Goal: Transaction & Acquisition: Book appointment/travel/reservation

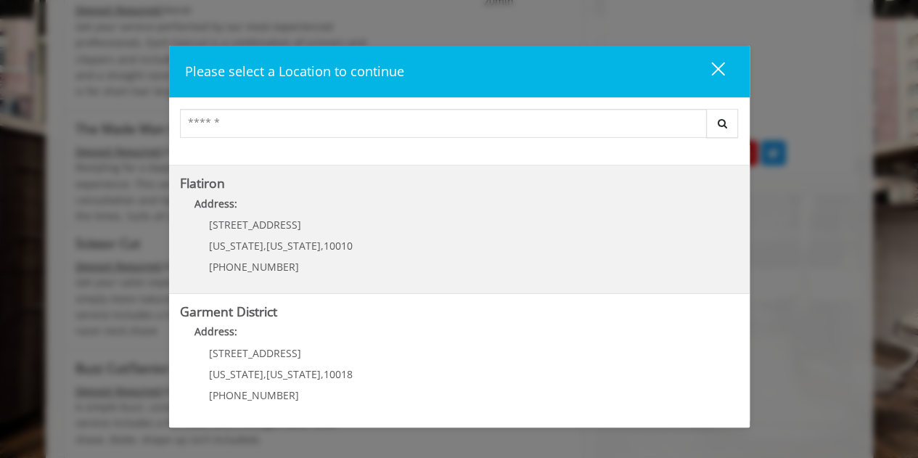
scroll to position [798, 0]
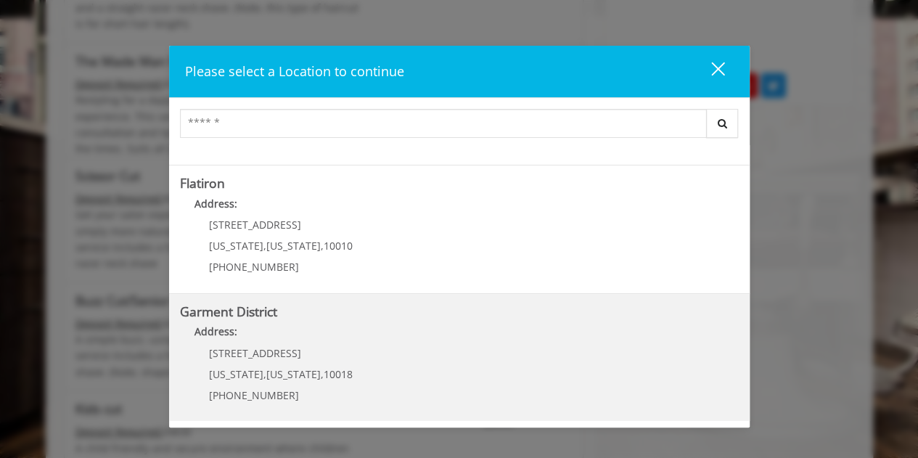
click at [270, 367] on span "[US_STATE]" at bounding box center [293, 374] width 54 height 14
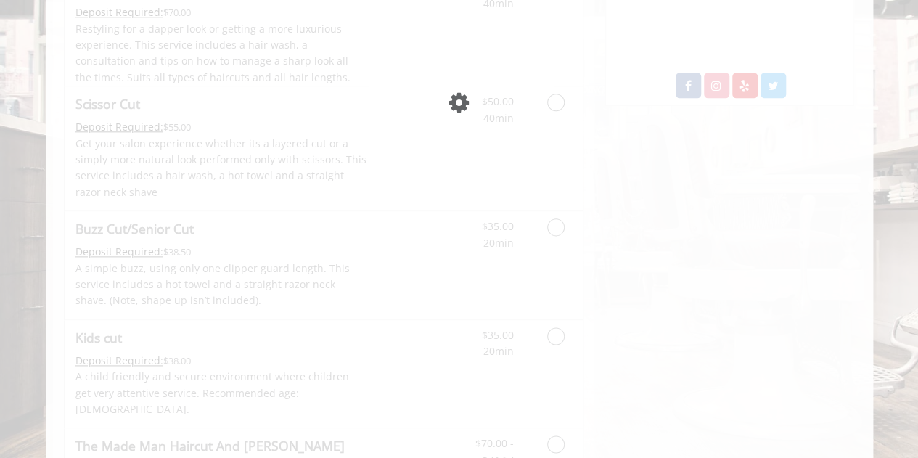
scroll to position [21, 0]
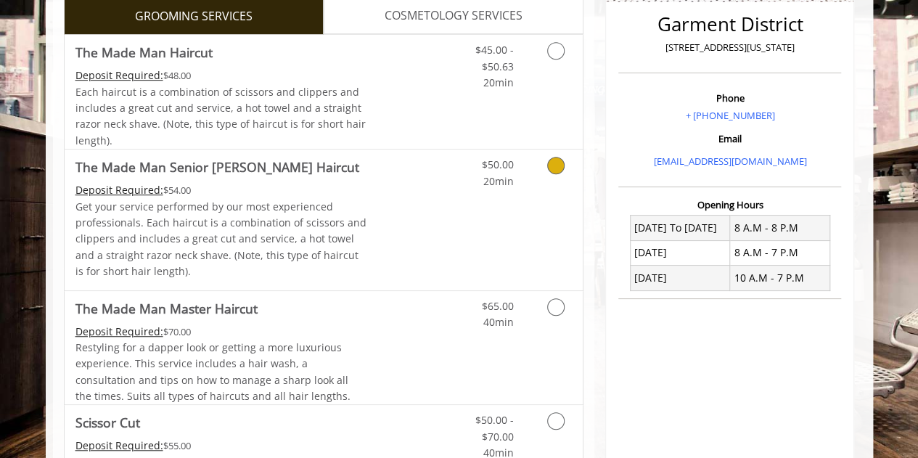
scroll to position [290, 0]
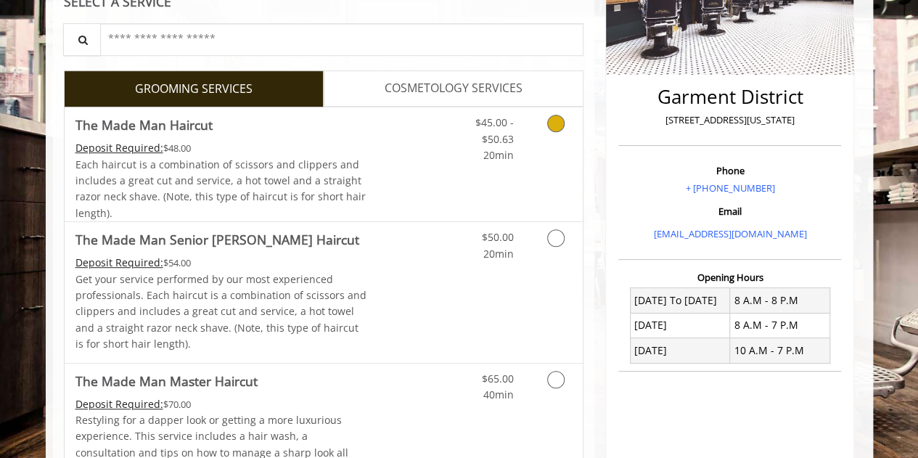
click at [554, 123] on icon "Grooming services" at bounding box center [555, 123] width 17 height 17
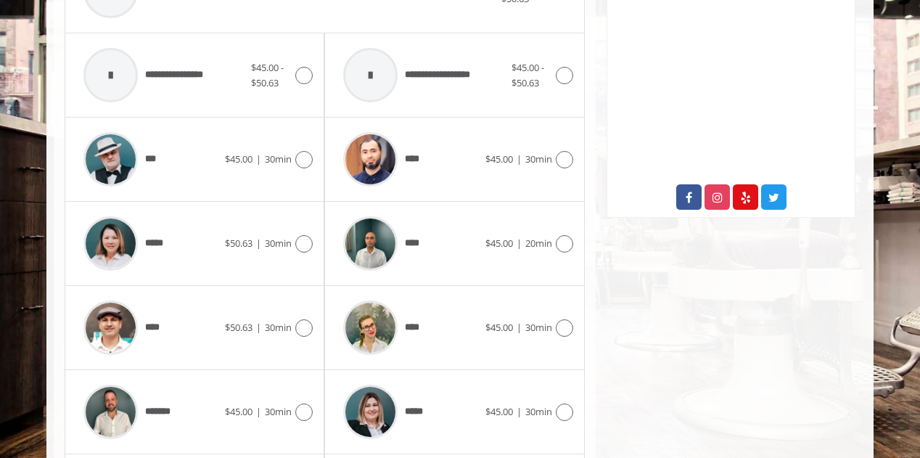
scroll to position [590, 0]
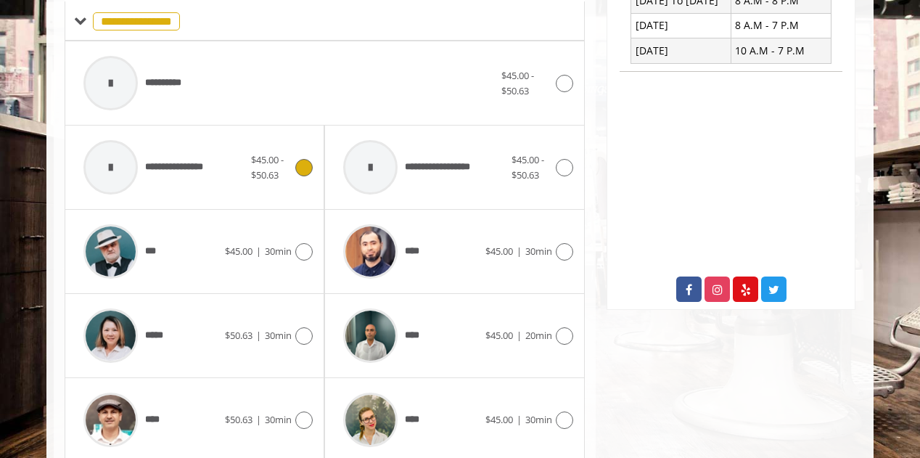
click at [219, 172] on div "**********" at bounding box center [163, 167] width 175 height 69
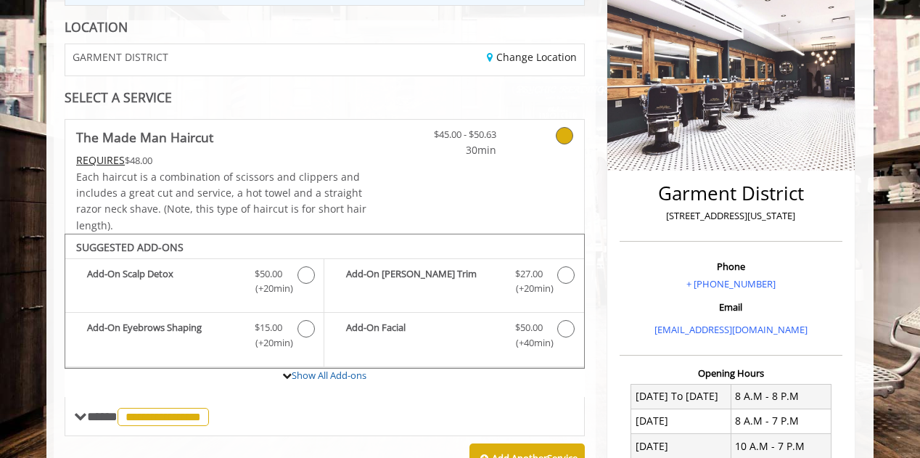
scroll to position [198, 0]
